Goal: Transaction & Acquisition: Purchase product/service

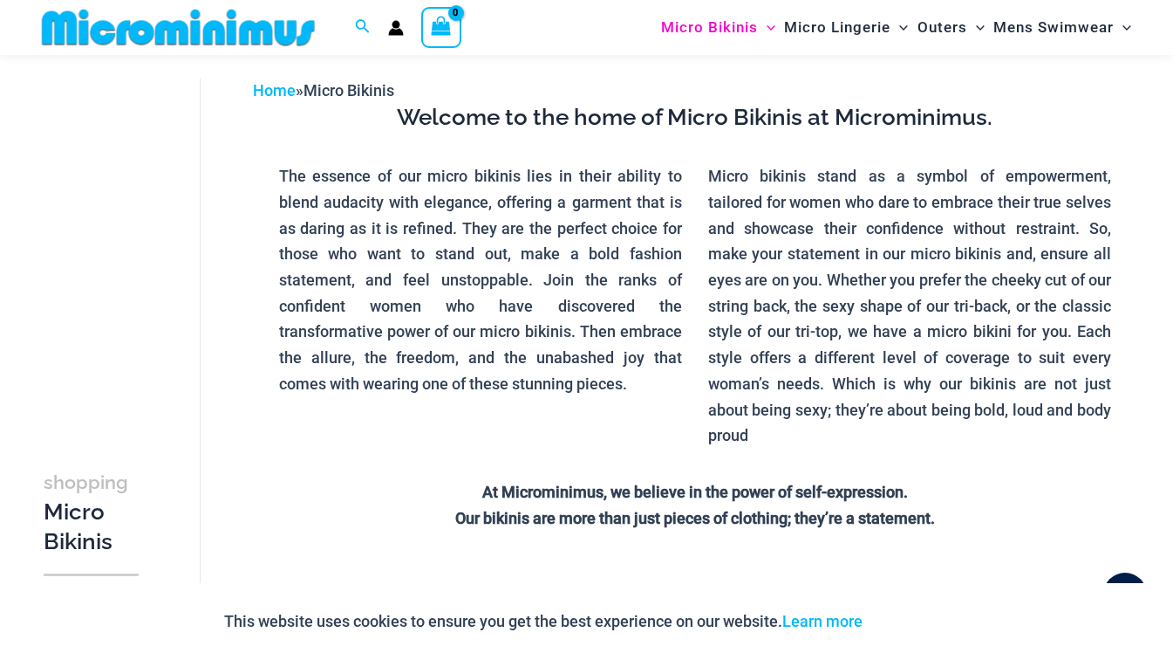
scroll to position [65, 0]
click at [833, 24] on span "Micro Lingerie" at bounding box center [837, 27] width 106 height 44
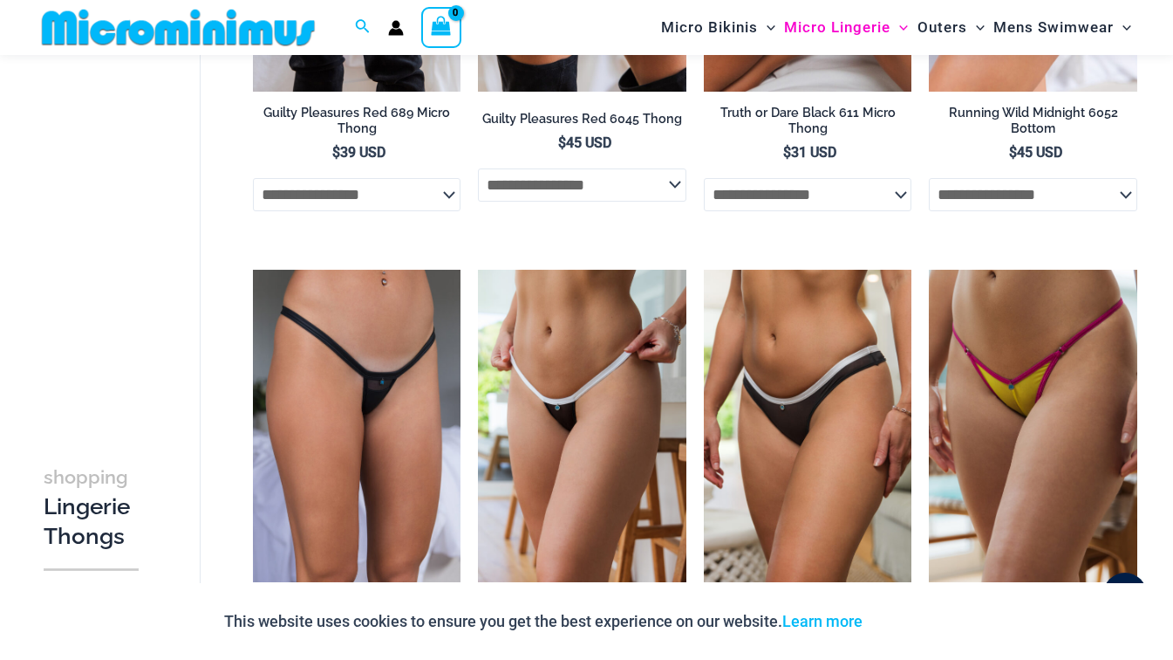
scroll to position [610, 0]
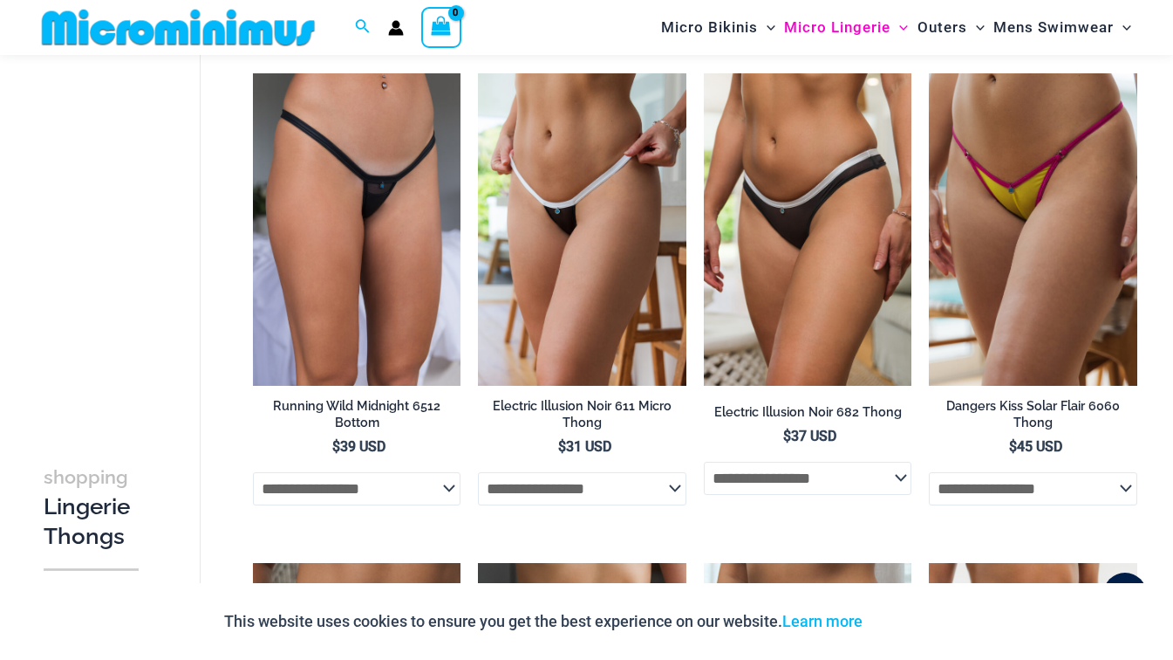
click at [1125, 488] on select "**********" at bounding box center [1033, 488] width 208 height 33
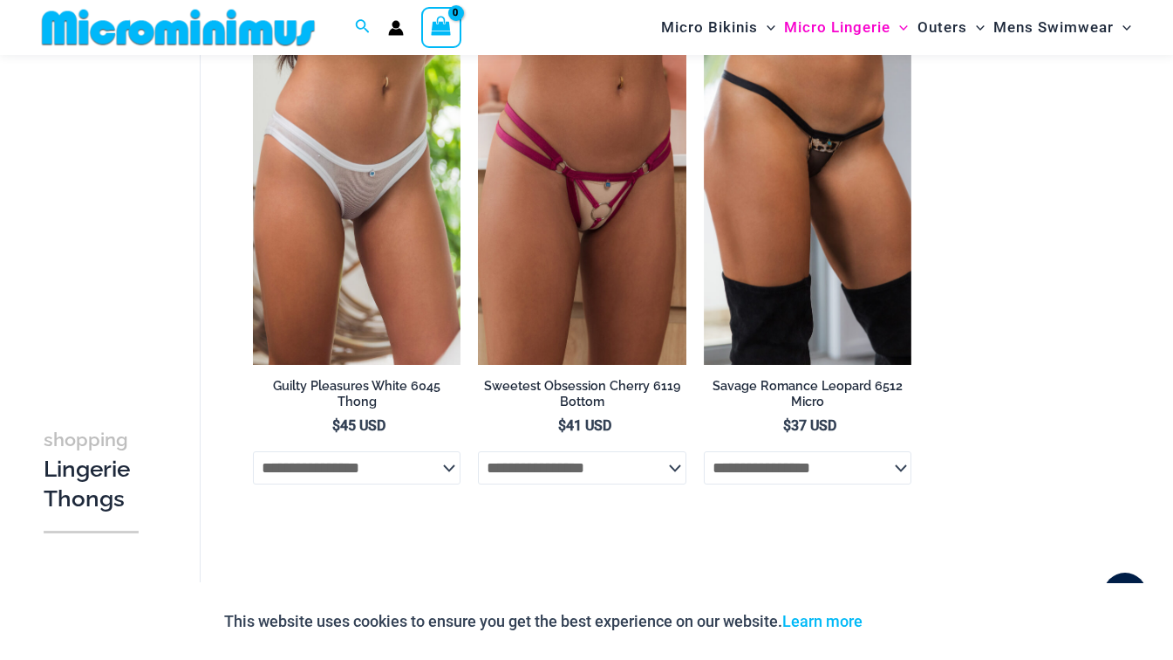
scroll to position [1979, 0]
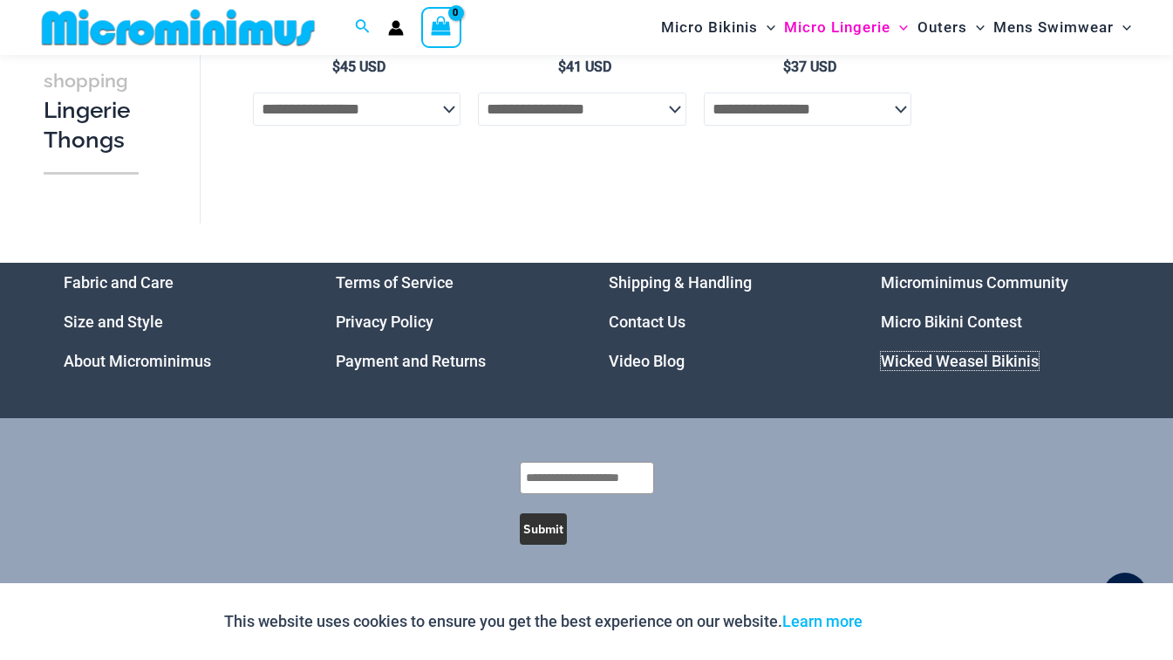
click at [928, 363] on link "Wicked Weasel Bikinis" at bounding box center [960, 361] width 158 height 18
